Goal: Task Accomplishment & Management: Use online tool/utility

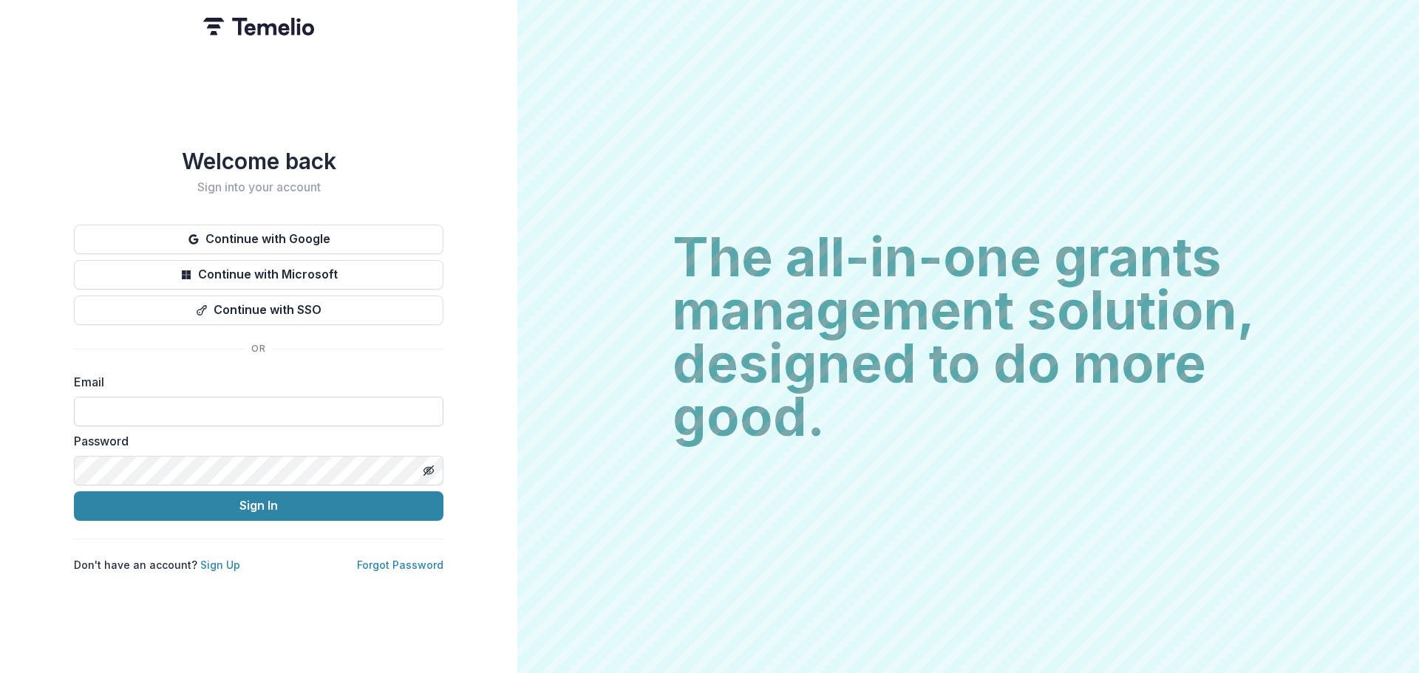
click at [137, 397] on input at bounding box center [259, 412] width 370 height 30
type input "**********"
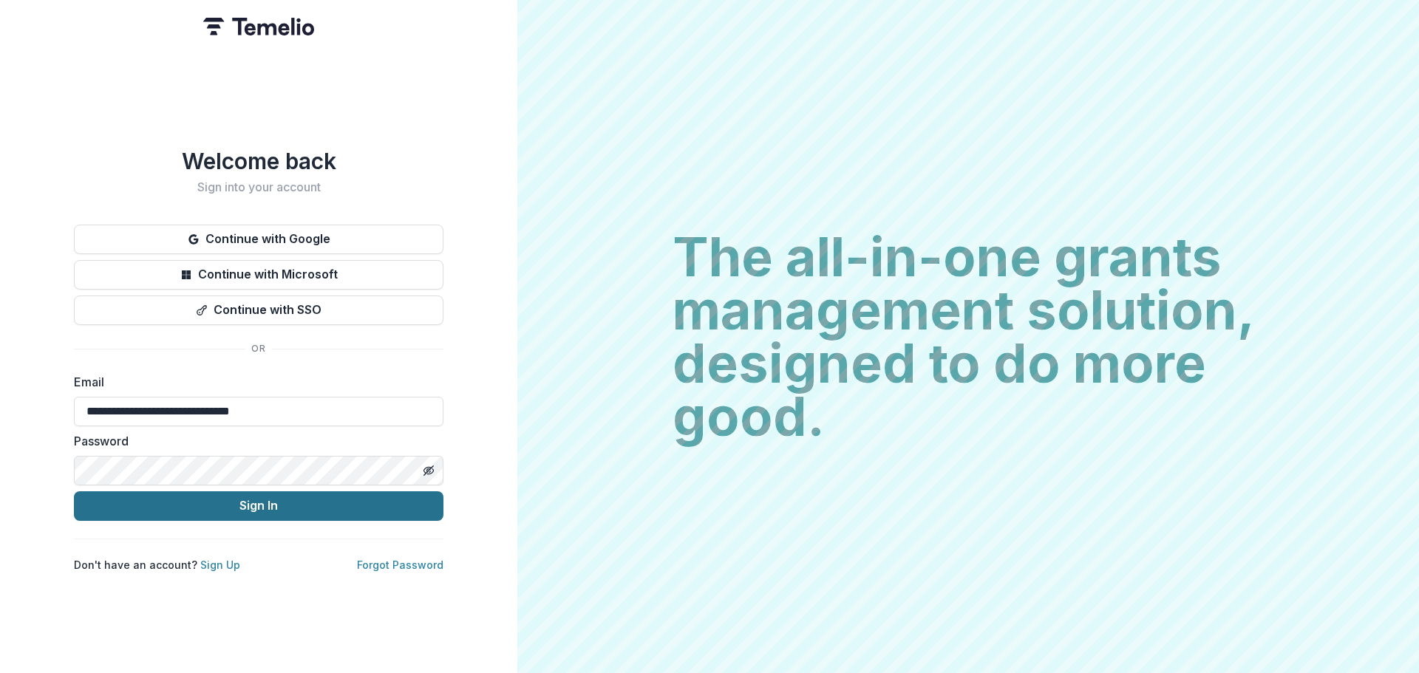
click at [252, 499] on button "Sign In" at bounding box center [259, 507] width 370 height 30
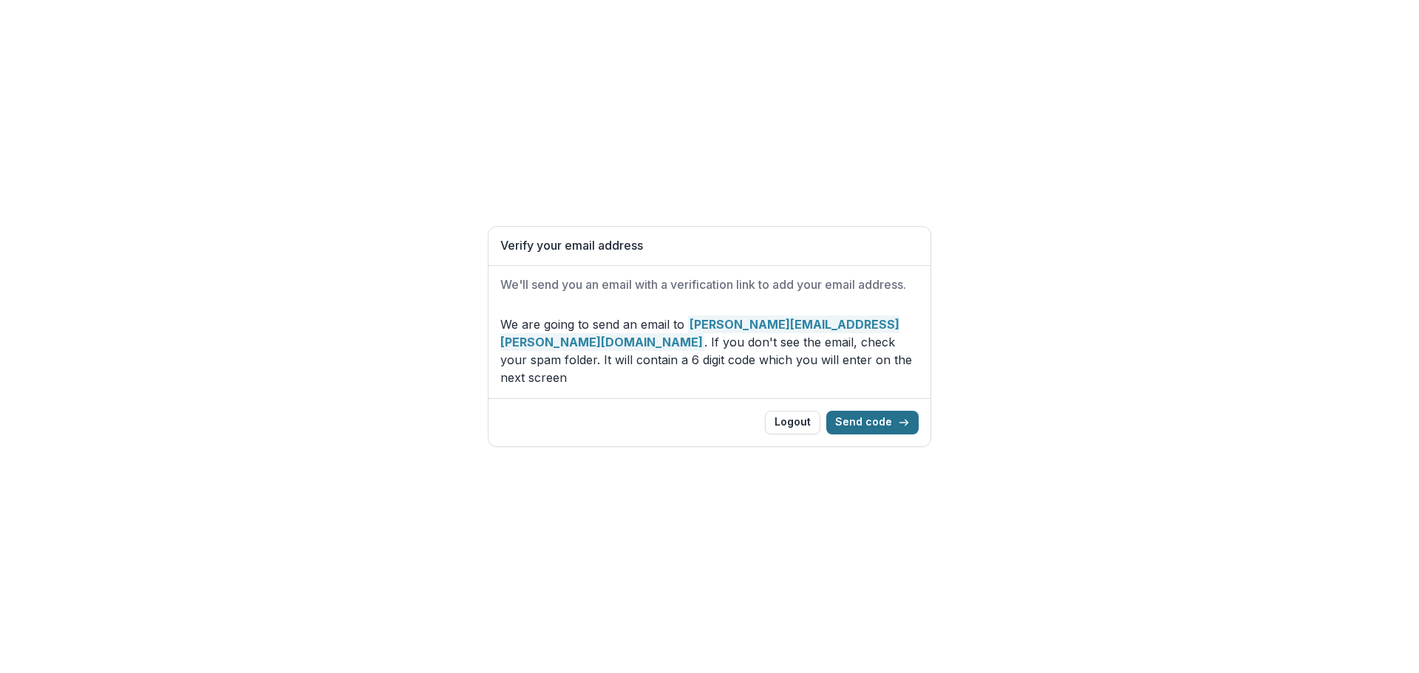
click at [870, 415] on button "Send code" at bounding box center [872, 423] width 92 height 24
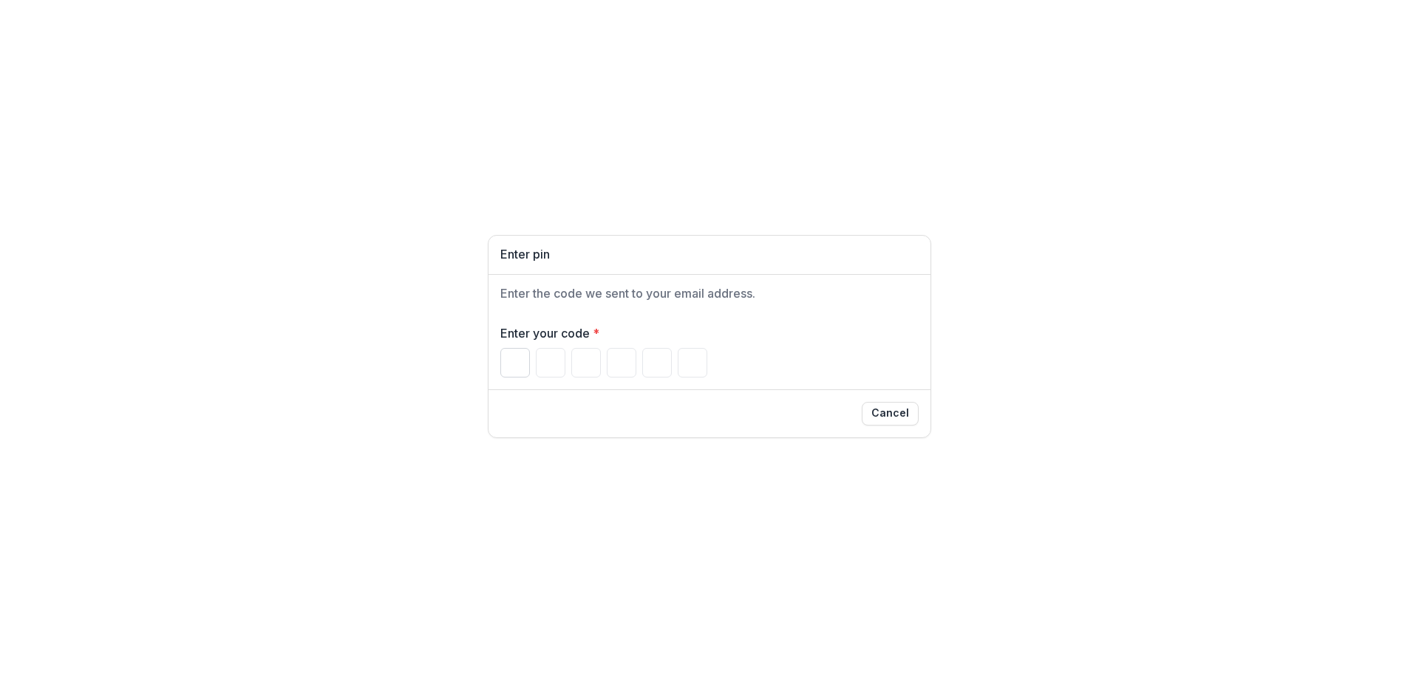
click at [520, 359] on input "Please enter your pin code" at bounding box center [515, 363] width 30 height 30
type input "*"
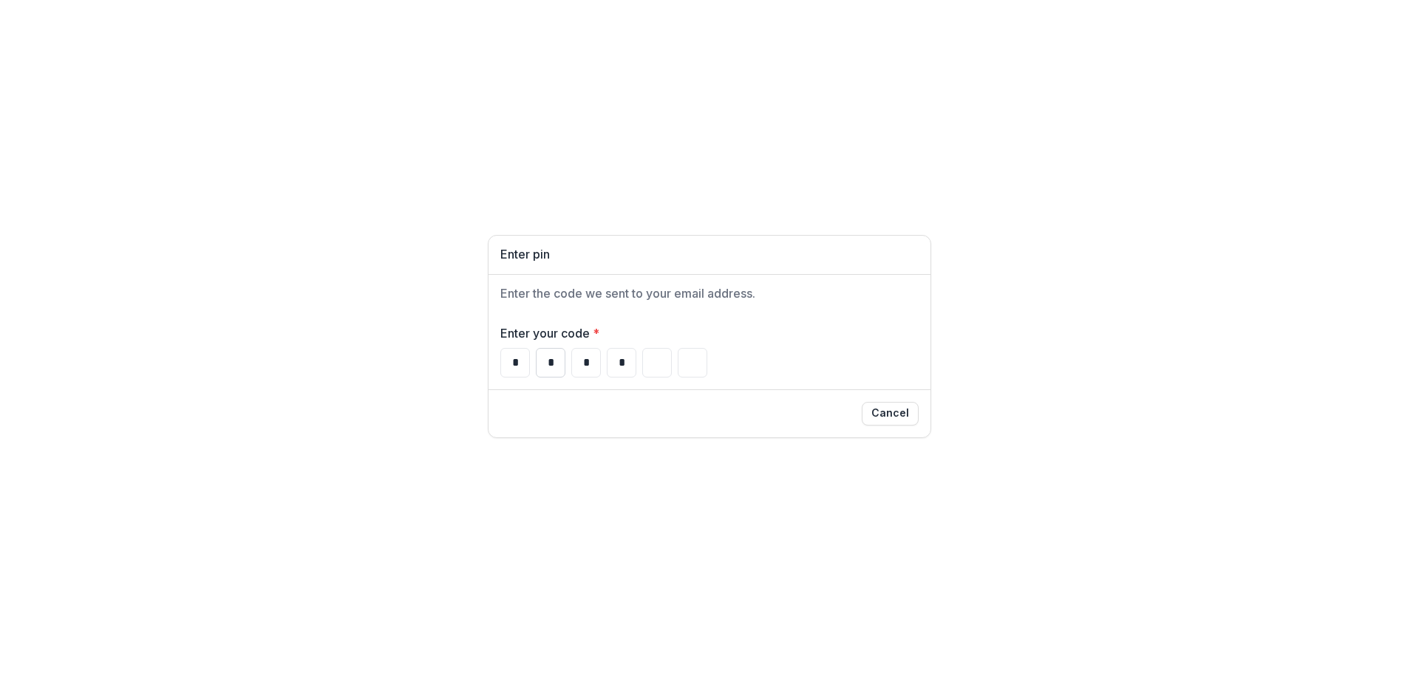
type input "*"
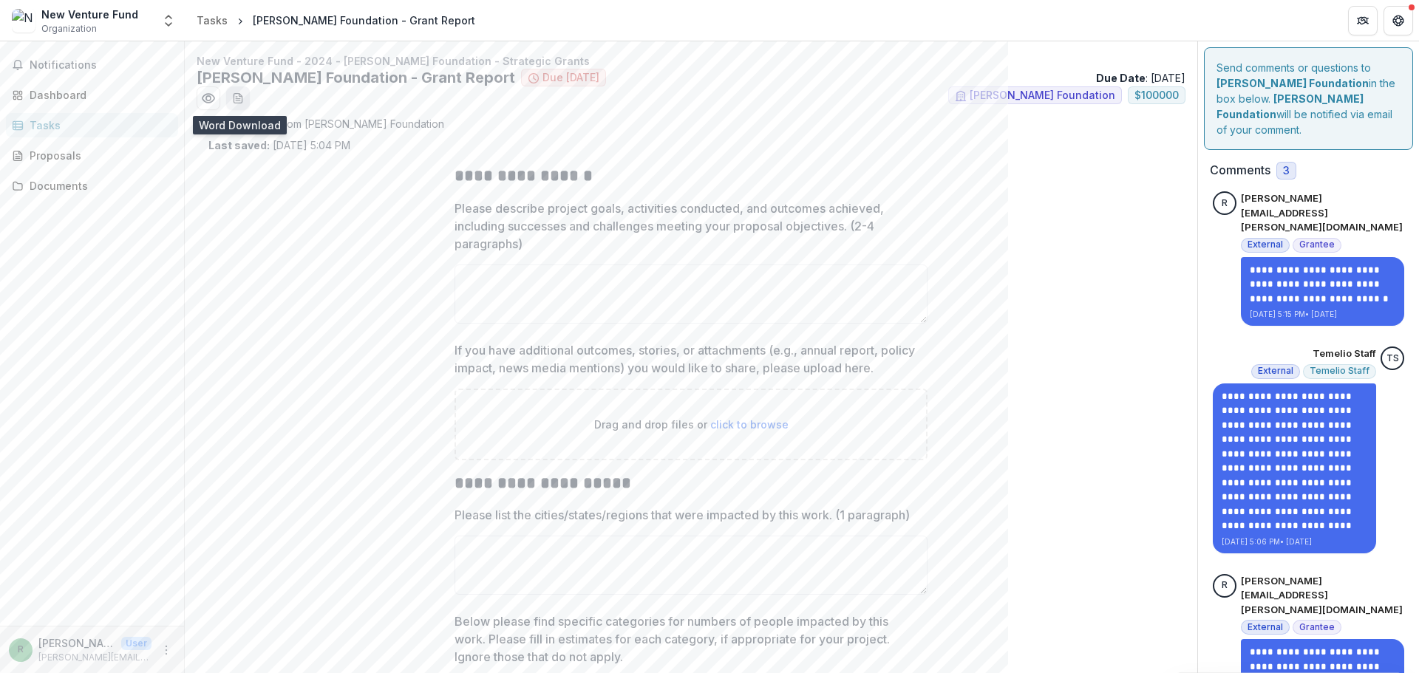
click at [238, 99] on line "download-word-button" at bounding box center [238, 99] width 4 height 0
